Goal: Find specific page/section: Find specific page/section

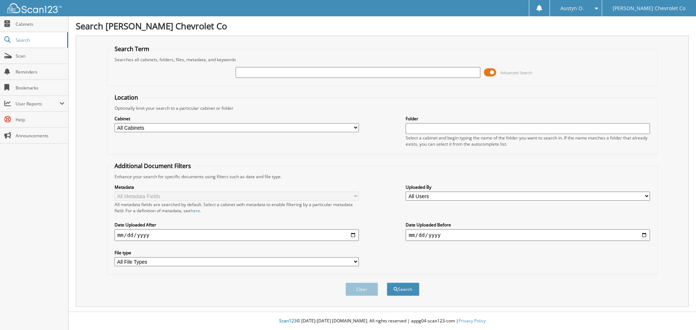
click at [312, 77] on input "text" at bounding box center [358, 72] width 244 height 11
type input "6065502"
click at [387, 283] on button "Search" at bounding box center [403, 289] width 33 height 13
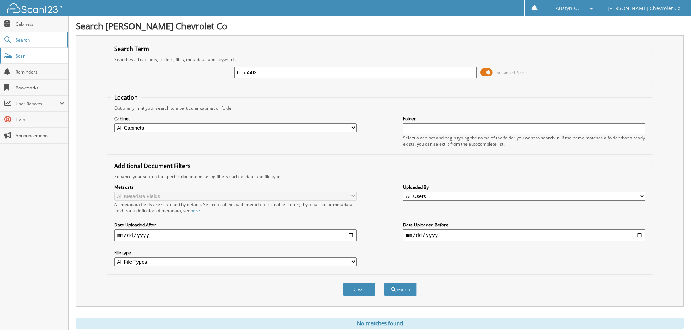
click at [35, 56] on span "Scan" at bounding box center [40, 56] width 49 height 6
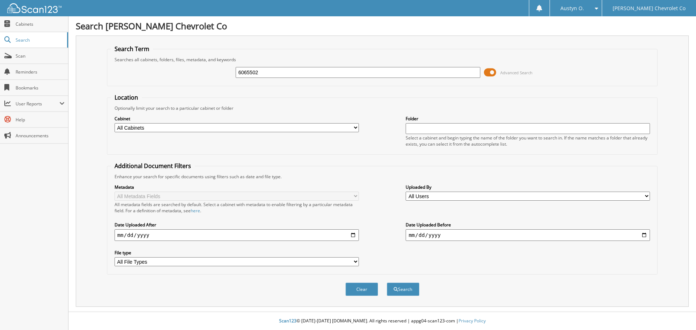
type input "6065502"
click at [387, 283] on button "Search" at bounding box center [403, 289] width 33 height 13
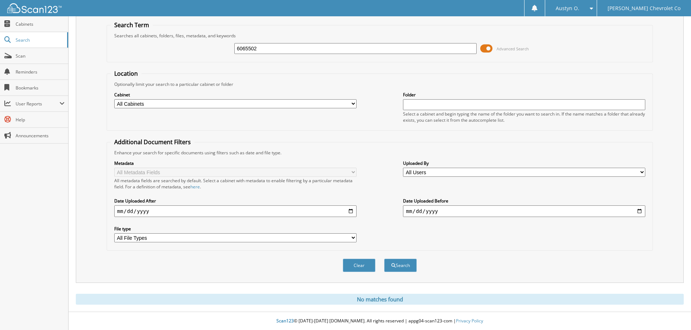
scroll to position [24, 0]
